Goal: Information Seeking & Learning: Learn about a topic

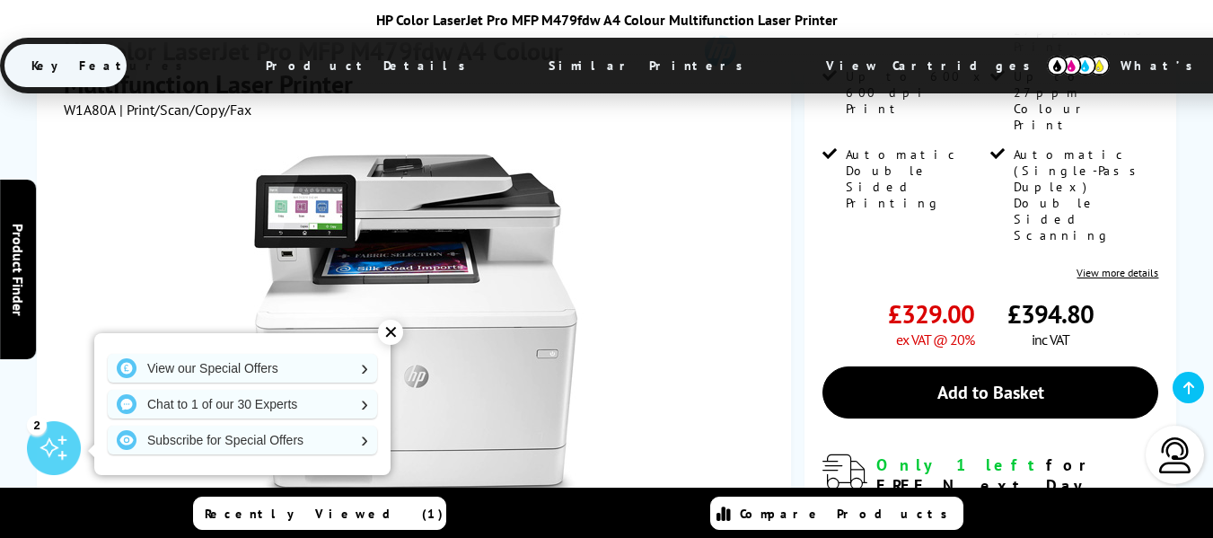
scroll to position [319, 0]
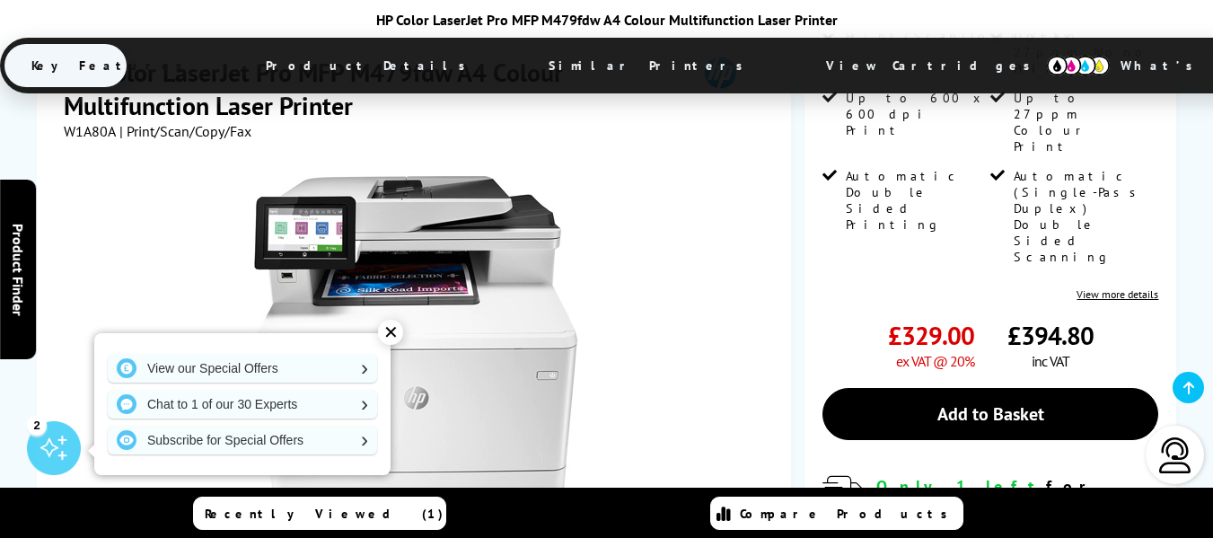
click at [393, 336] on div "✕" at bounding box center [390, 332] width 25 height 25
